Goal: Task Accomplishment & Management: Complete application form

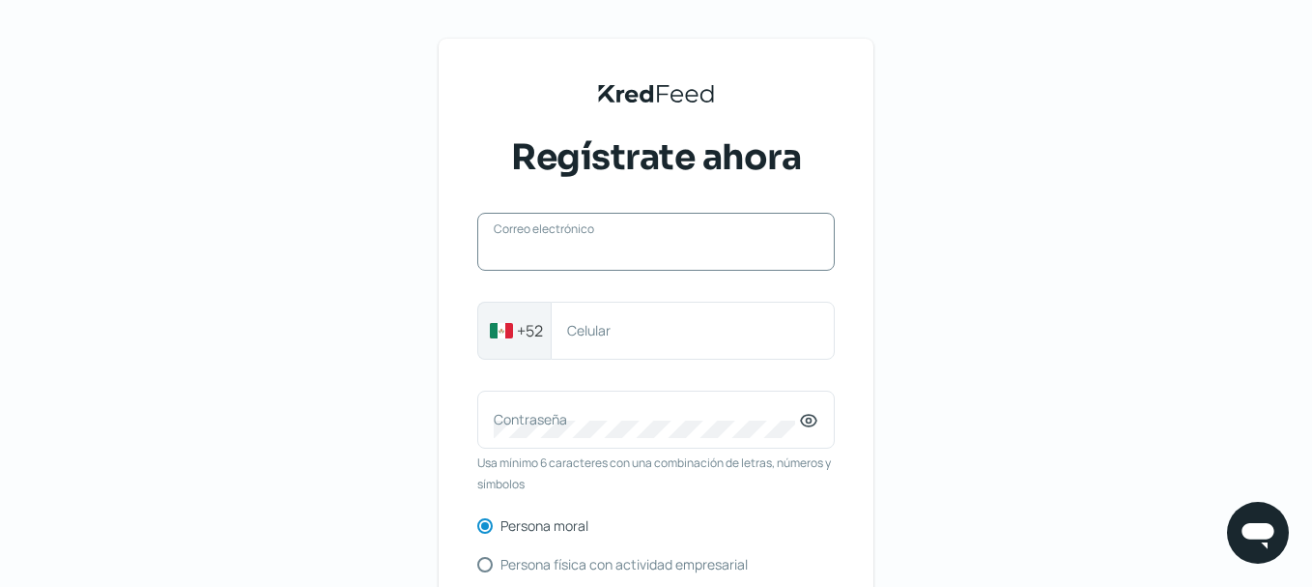
click at [596, 258] on input "Correo electrónico" at bounding box center [656, 251] width 325 height 17
paste input "[EMAIL_ADDRESS][DOMAIN_NAME]"
type input "[EMAIL_ADDRESS][DOMAIN_NAME]"
click at [591, 322] on label "Celular" at bounding box center [683, 330] width 232 height 18
click at [591, 322] on input "Celular" at bounding box center [692, 330] width 251 height 17
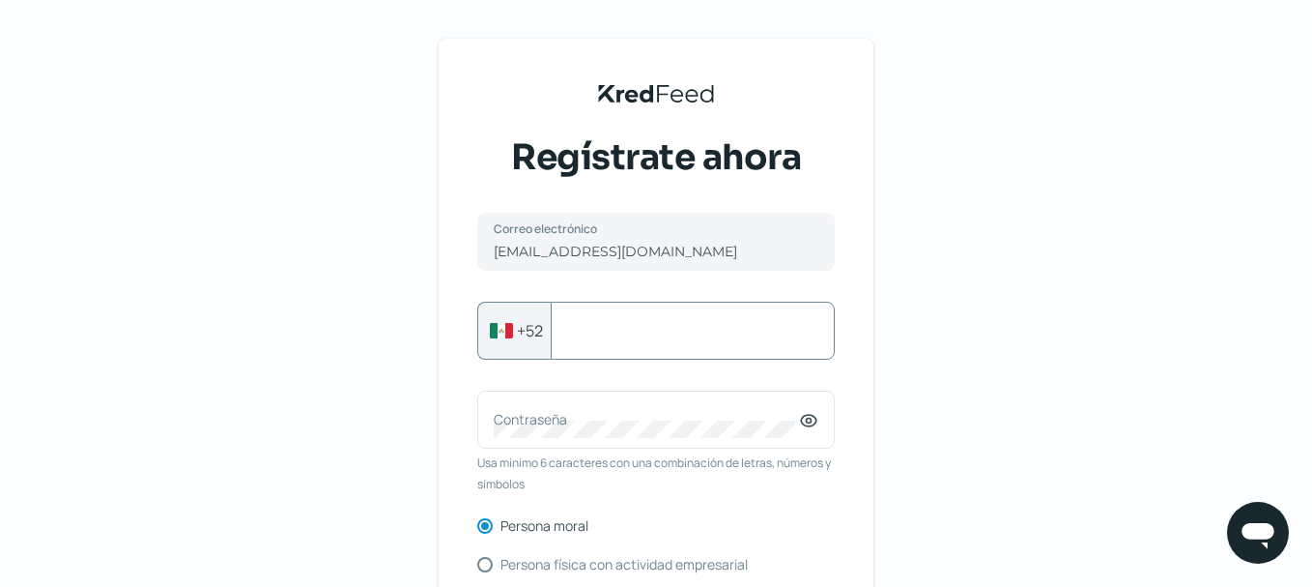
paste input "4423229420"
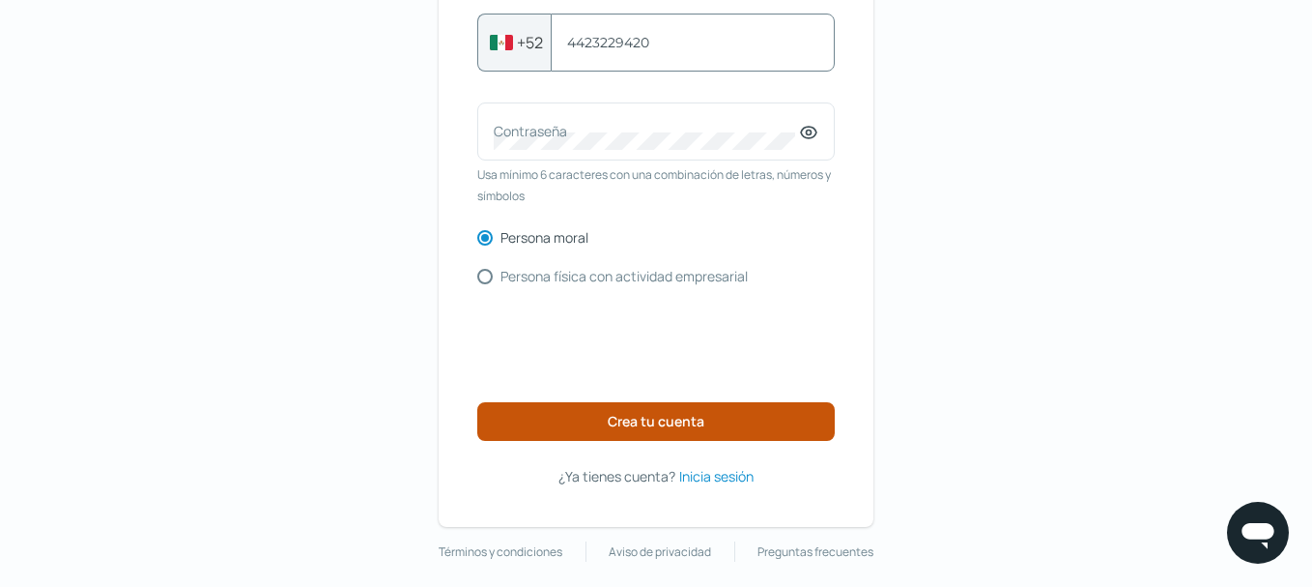
scroll to position [290, 0]
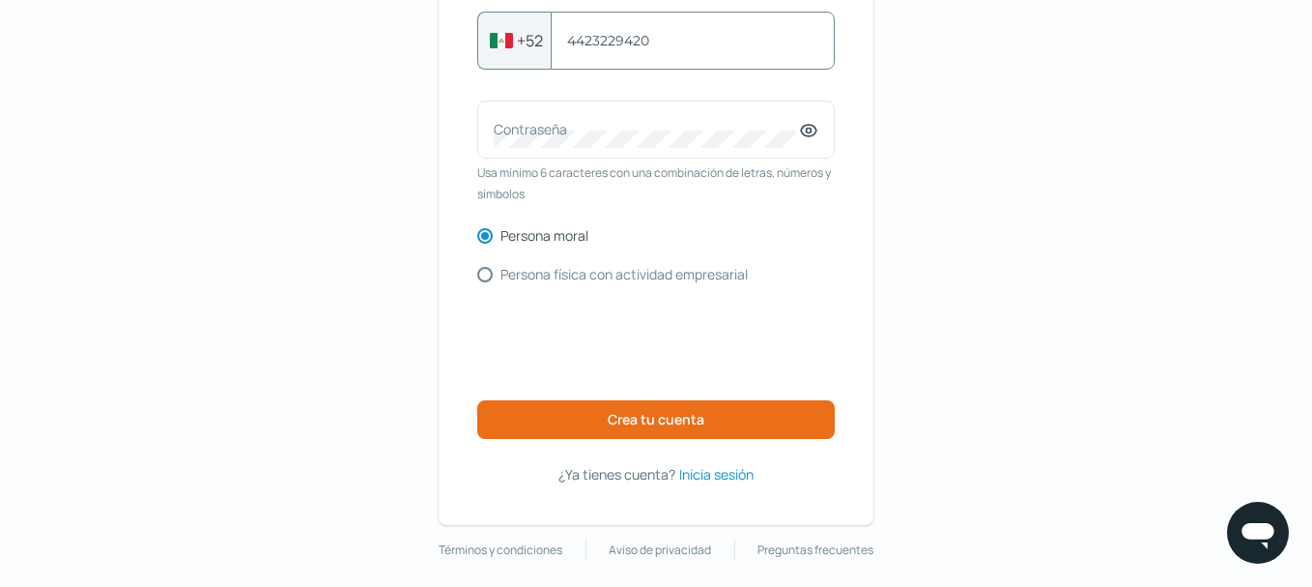
type input "4423229420"
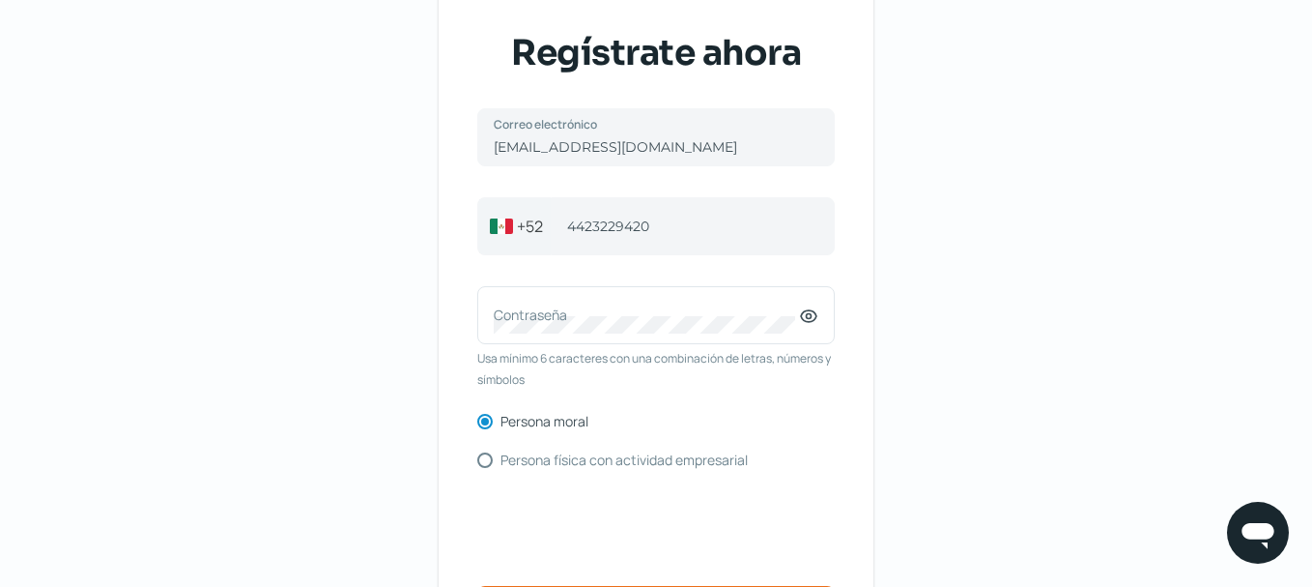
scroll to position [97, 0]
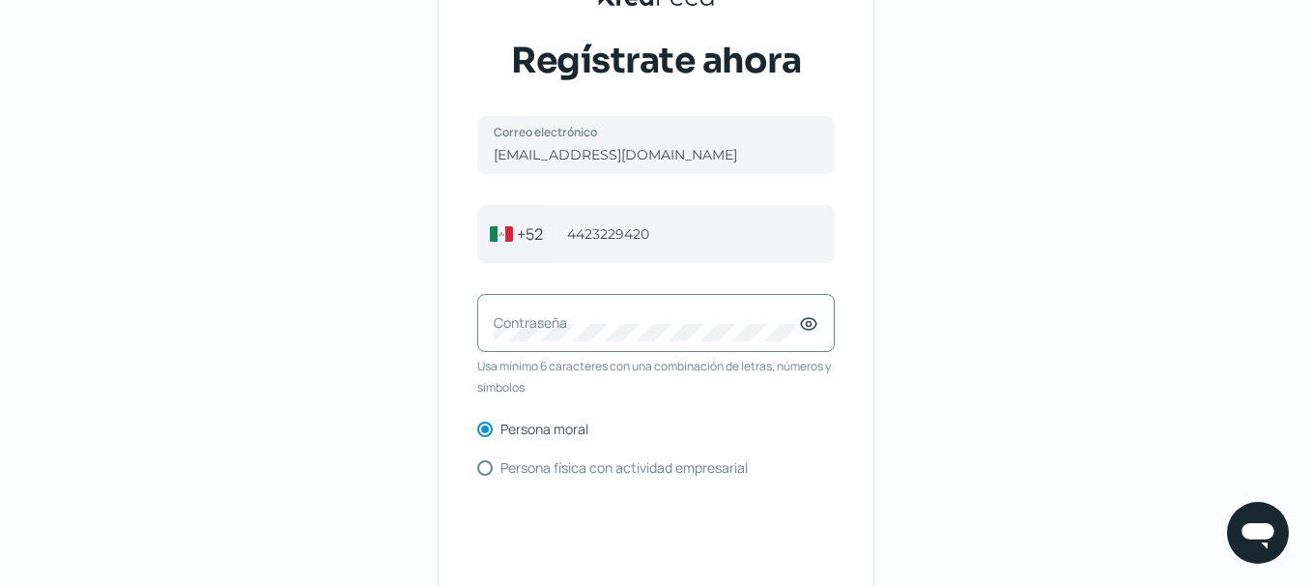
click at [557, 327] on label "Contraseña" at bounding box center [646, 322] width 305 height 18
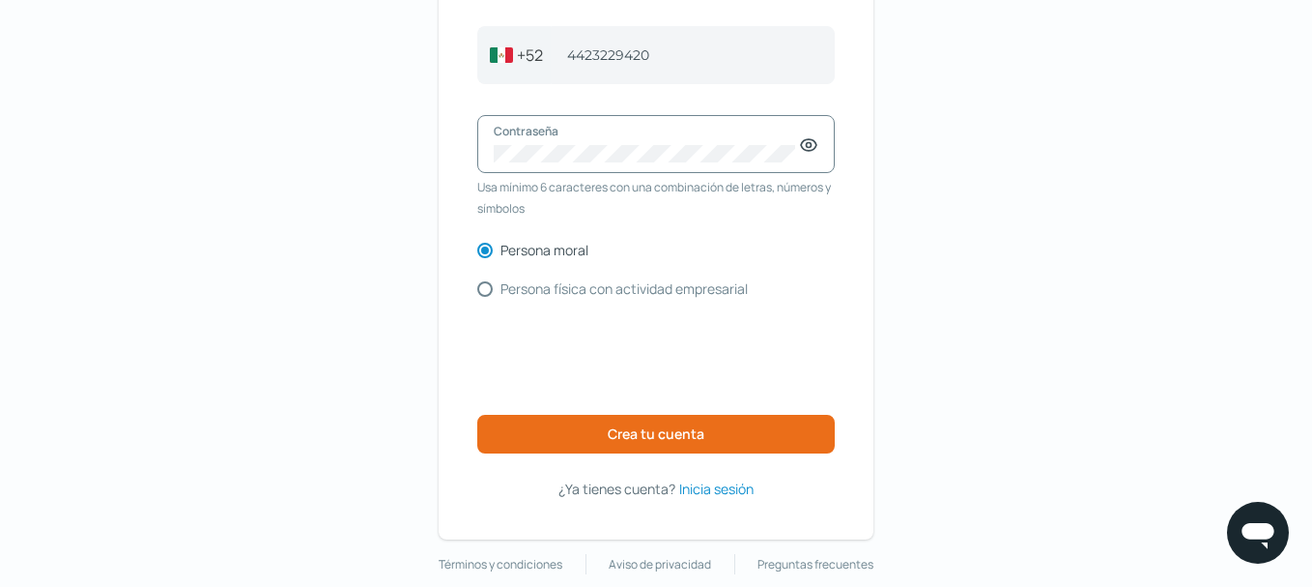
scroll to position [290, 0]
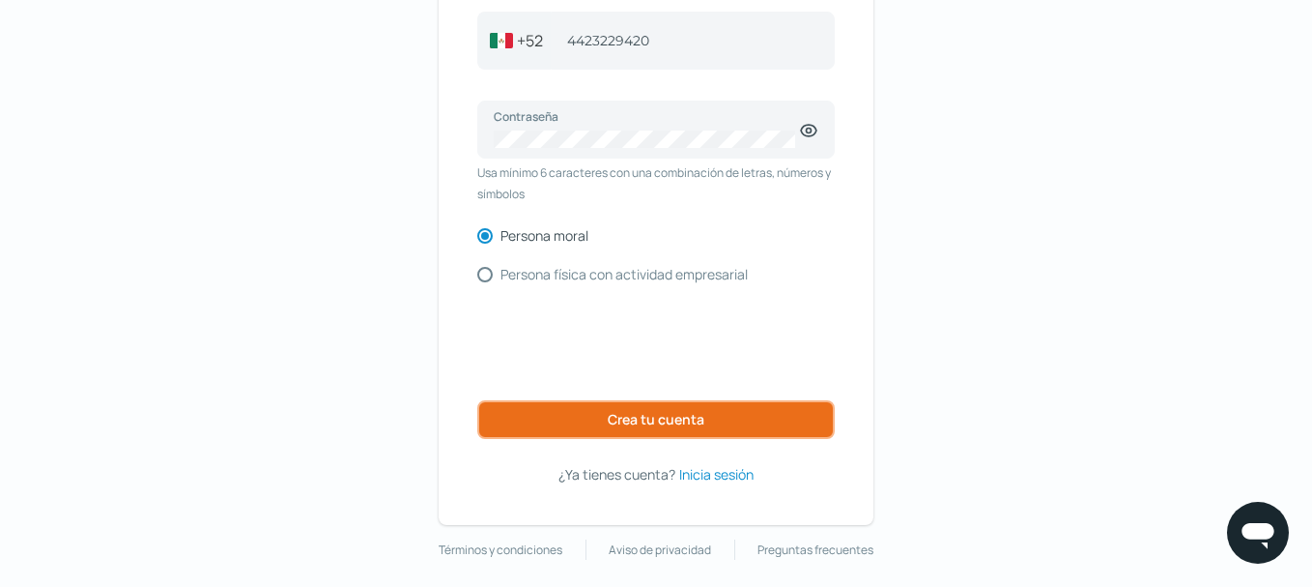
click at [655, 406] on button "Crea tu cuenta" at bounding box center [656, 419] width 358 height 39
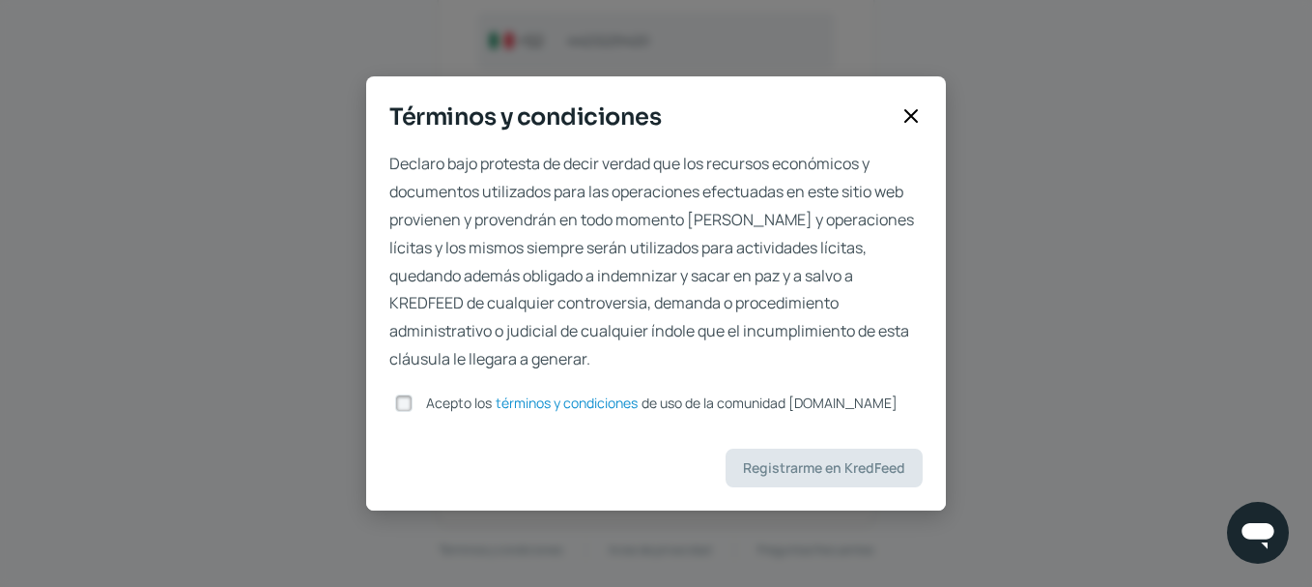
scroll to position [193, 0]
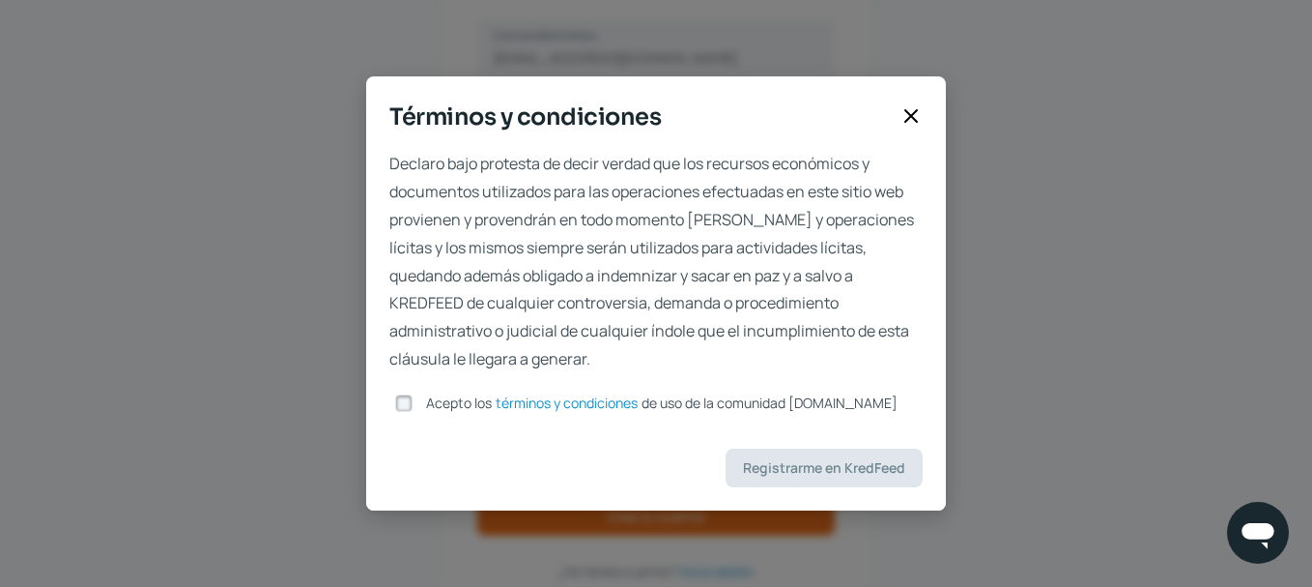
click at [413, 407] on input "Acepto los términos y condiciones de uso de la comunidad [DOMAIN_NAME]" at bounding box center [403, 402] width 17 height 17
checkbox input "true"
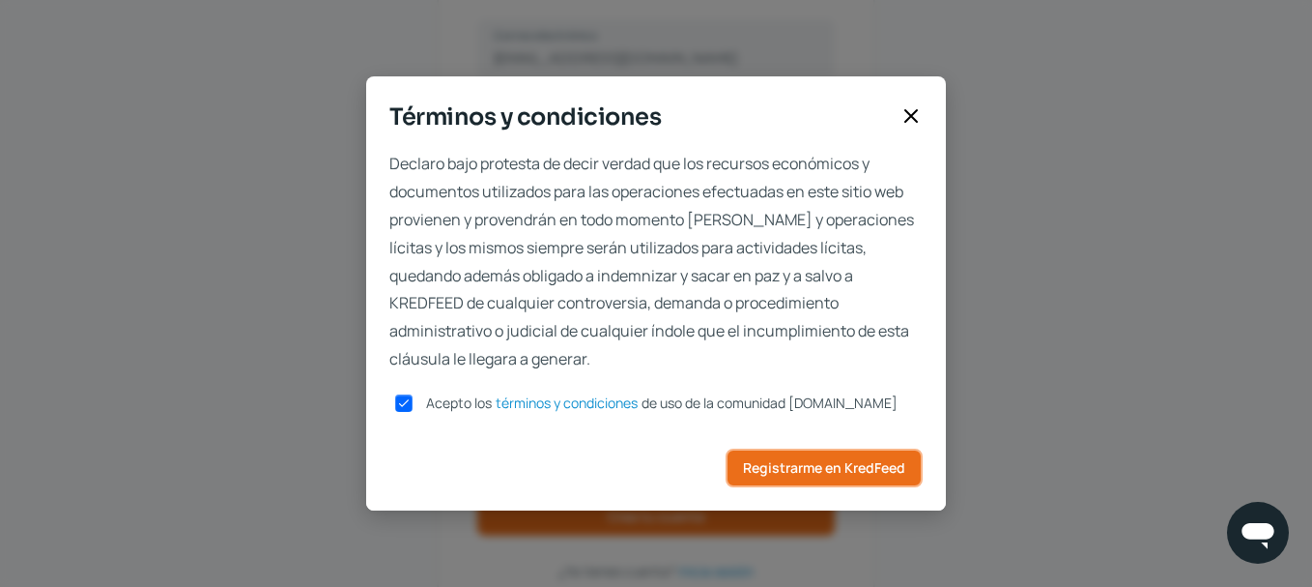
click at [831, 474] on span "Registrarme en KredFeed" at bounding box center [824, 468] width 162 height 14
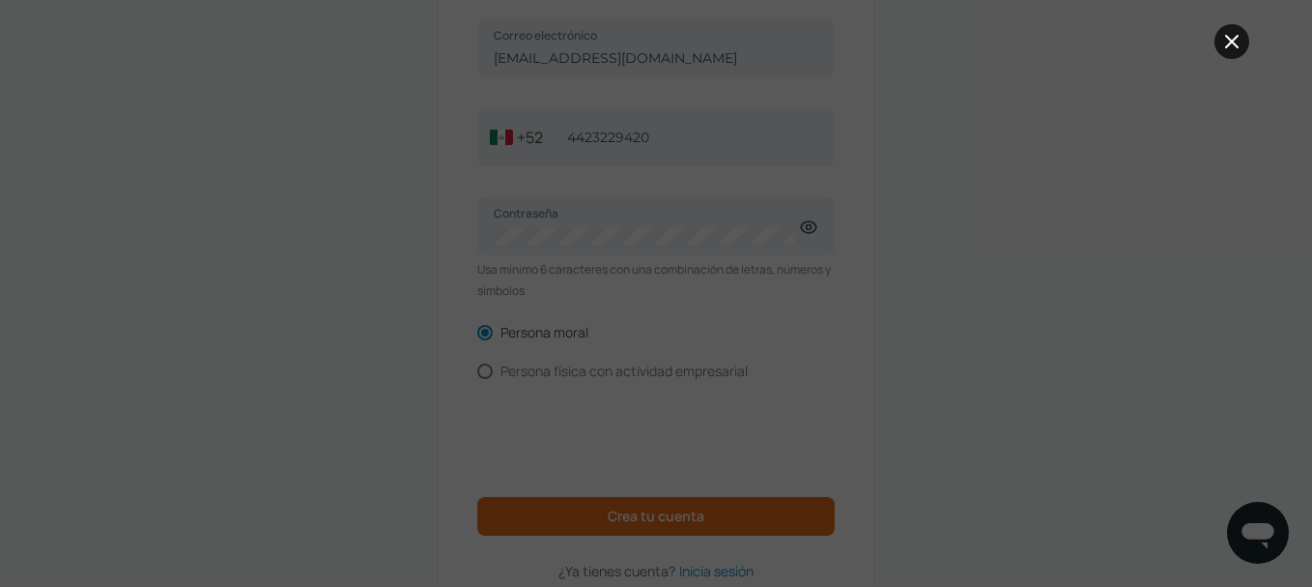
click at [1232, 40] on icon at bounding box center [1231, 41] width 23 height 23
